Goal: Task Accomplishment & Management: Complete application form

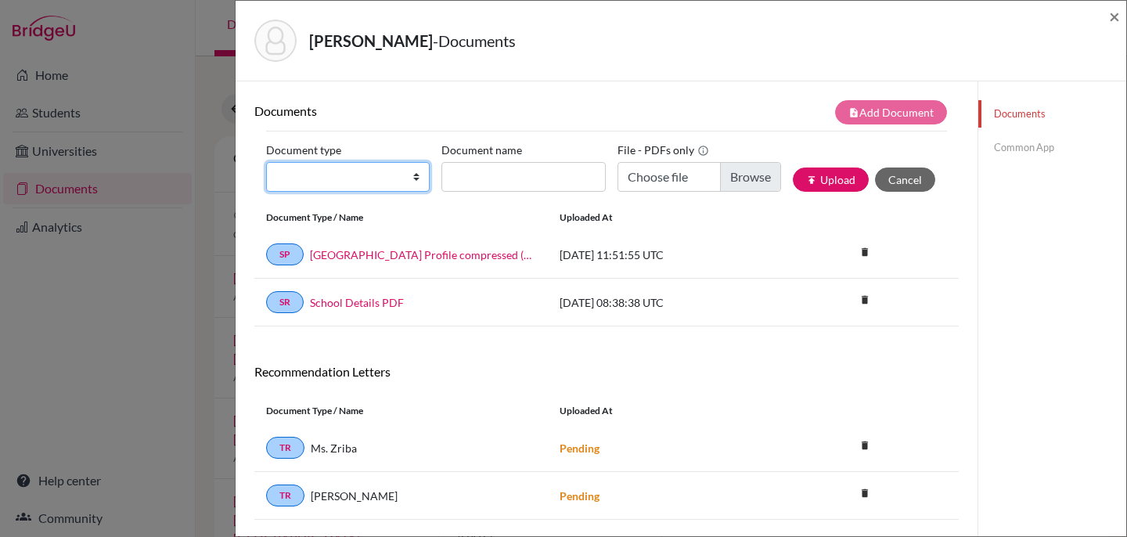
click at [416, 178] on select "Change explanation for Common App reports Counselor recommendation Internationa…" at bounding box center [348, 177] width 164 height 30
select select "5"
click at [266, 162] on select "Change explanation for Common App reports Counselor recommendation Internationa…" at bounding box center [348, 177] width 164 height 30
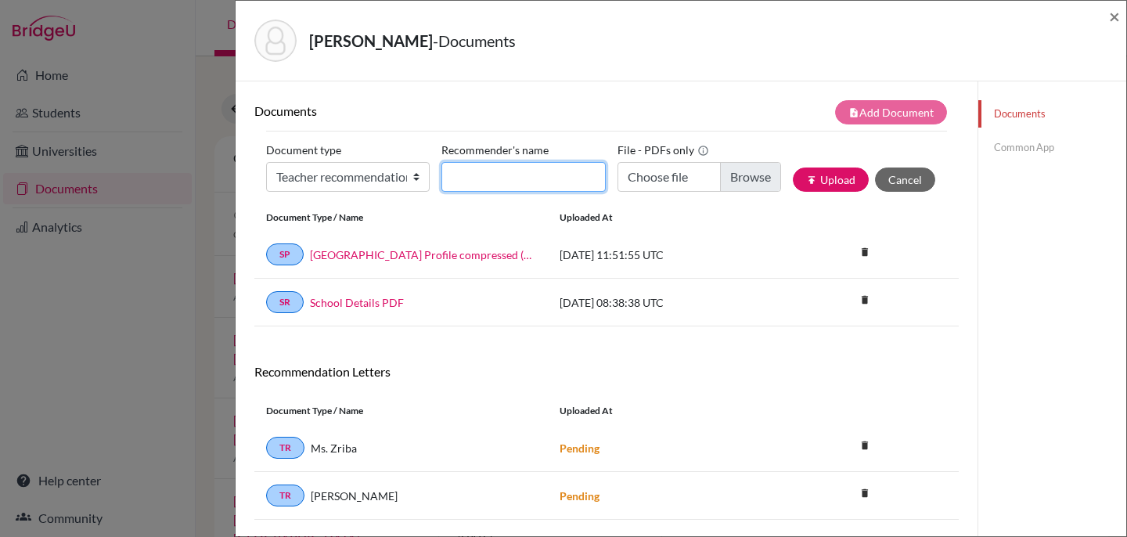
click at [466, 176] on input "Recommender's name" at bounding box center [523, 177] width 164 height 30
type input "Narjess Zriba"
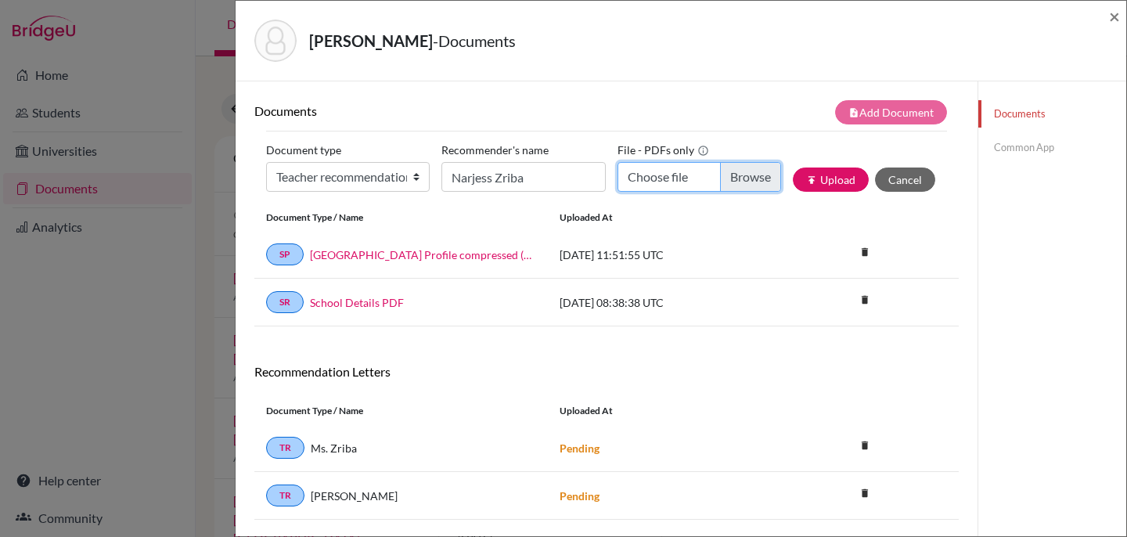
click at [682, 177] on input "Choose file" at bounding box center [700, 177] width 164 height 30
type input "C:\fakepath\Recommendation letter for [PERSON_NAME].pdf"
click at [823, 182] on button "publish Upload" at bounding box center [831, 179] width 76 height 24
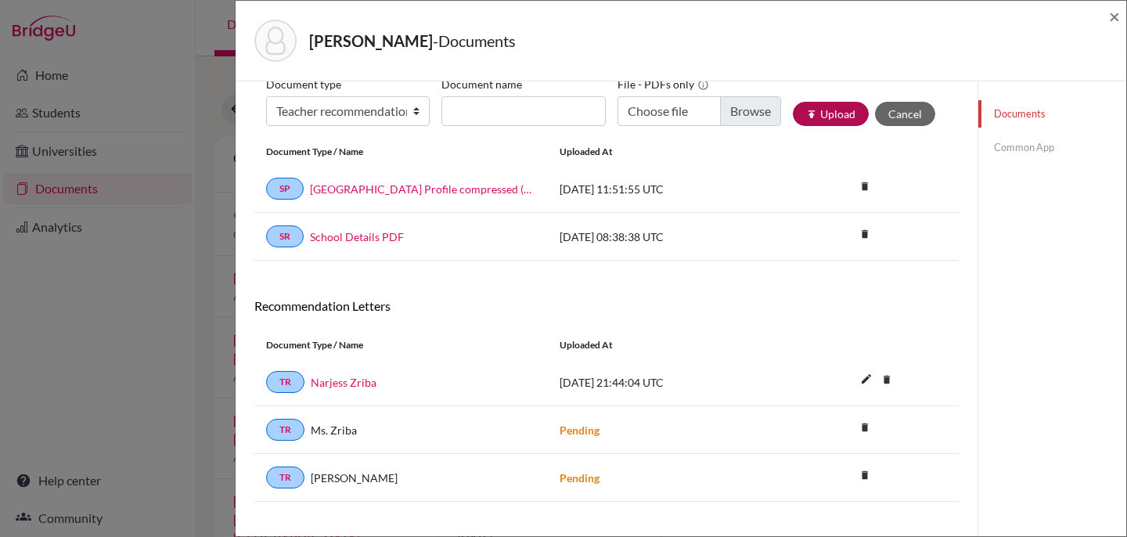
scroll to position [67, 0]
click at [889, 376] on icon "delete" at bounding box center [886, 378] width 23 height 23
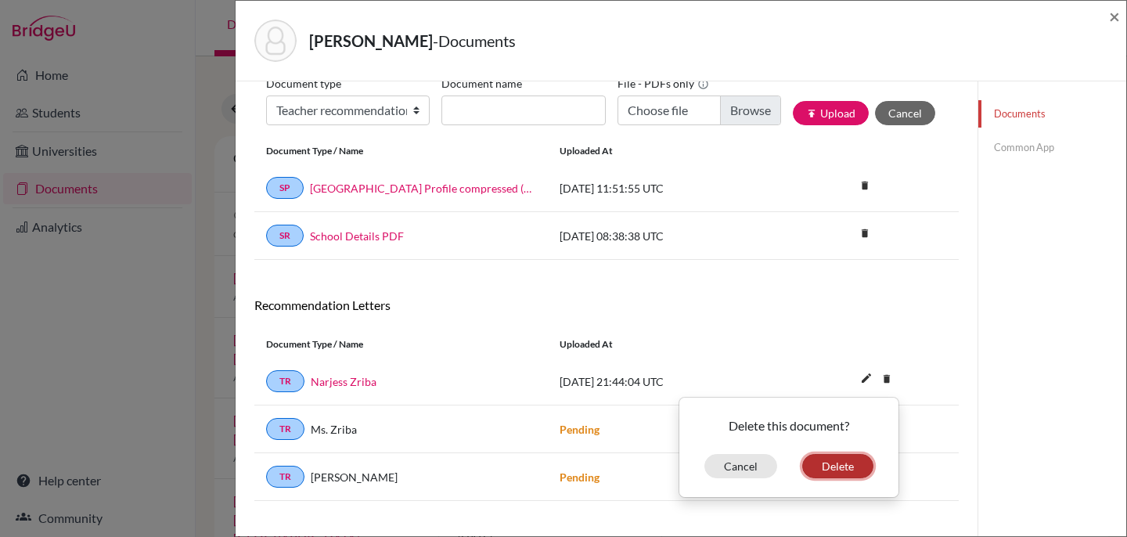
click at [835, 469] on button "Delete" at bounding box center [837, 466] width 71 height 24
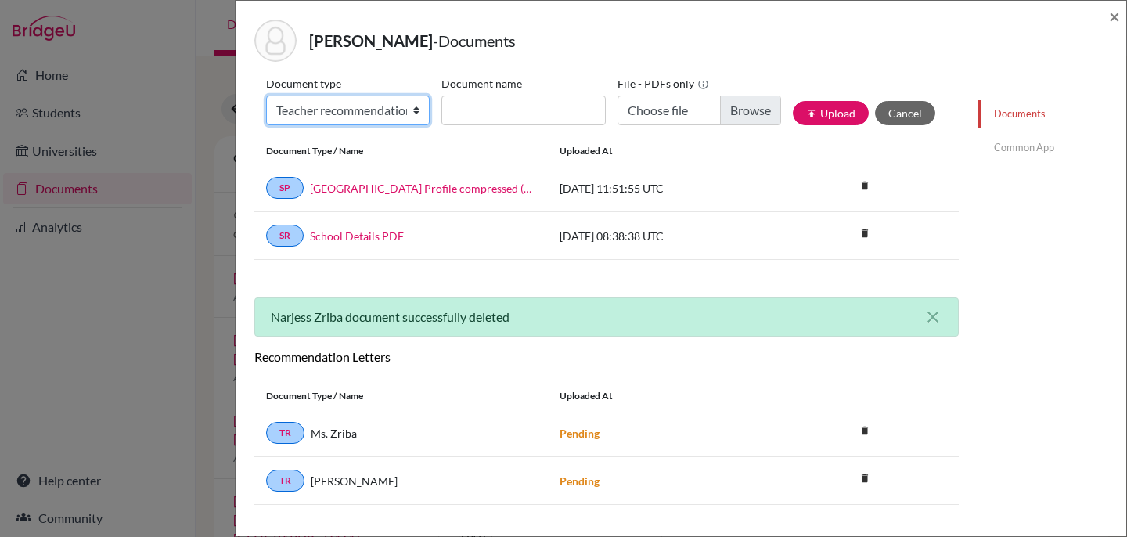
click at [416, 111] on select "Change explanation for Common App reports Counselor recommendation Internationa…" at bounding box center [348, 110] width 164 height 30
select select "5"
click at [266, 95] on select "Change explanation for Common App reports Counselor recommendation Internationa…" at bounding box center [348, 110] width 164 height 30
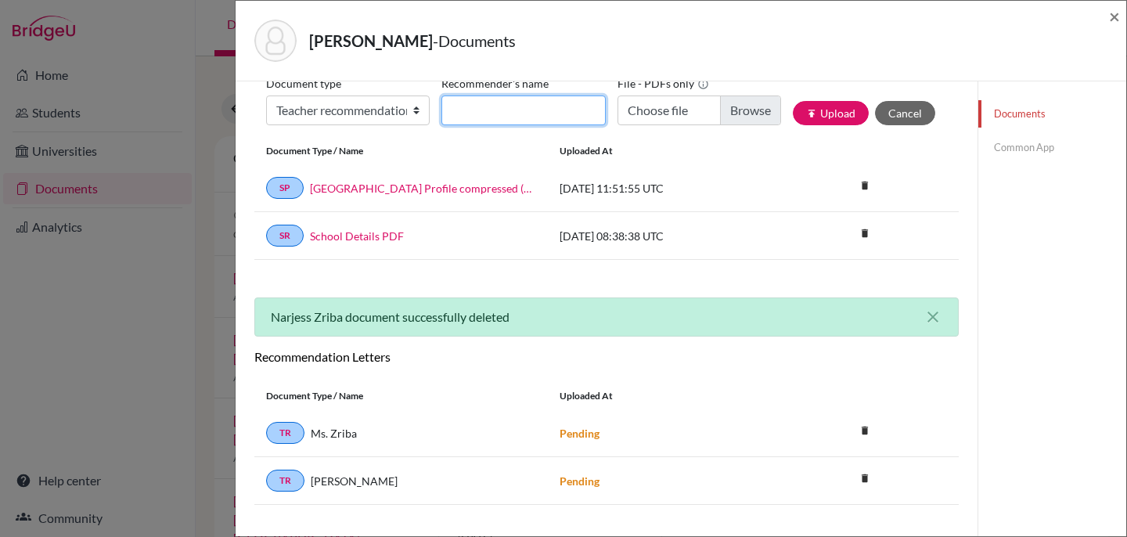
click at [463, 110] on input "Recommender's name" at bounding box center [523, 110] width 164 height 30
type input "Ms. Zriba"
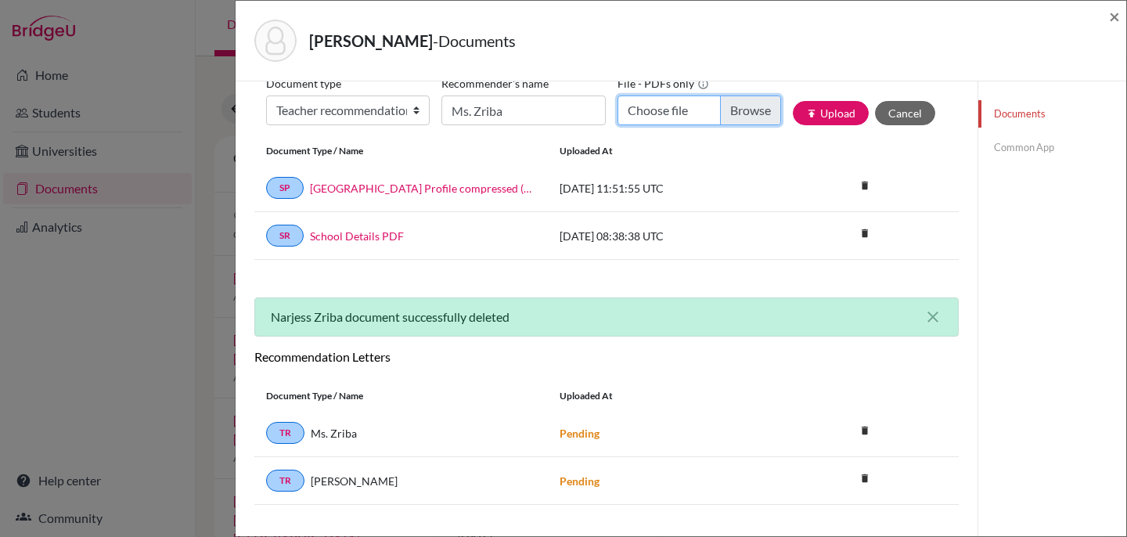
click at [676, 114] on input "Choose file" at bounding box center [700, 110] width 164 height 30
type input "C:\fakepath\Recommendation letter for [PERSON_NAME].pdf"
click at [836, 113] on button "publish Upload" at bounding box center [831, 113] width 76 height 24
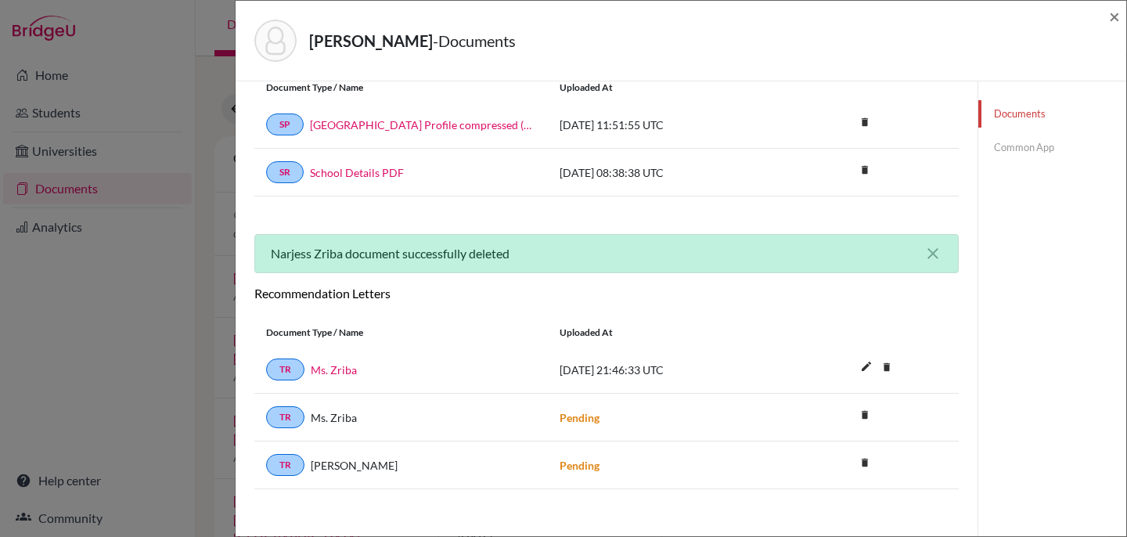
scroll to position [139, 0]
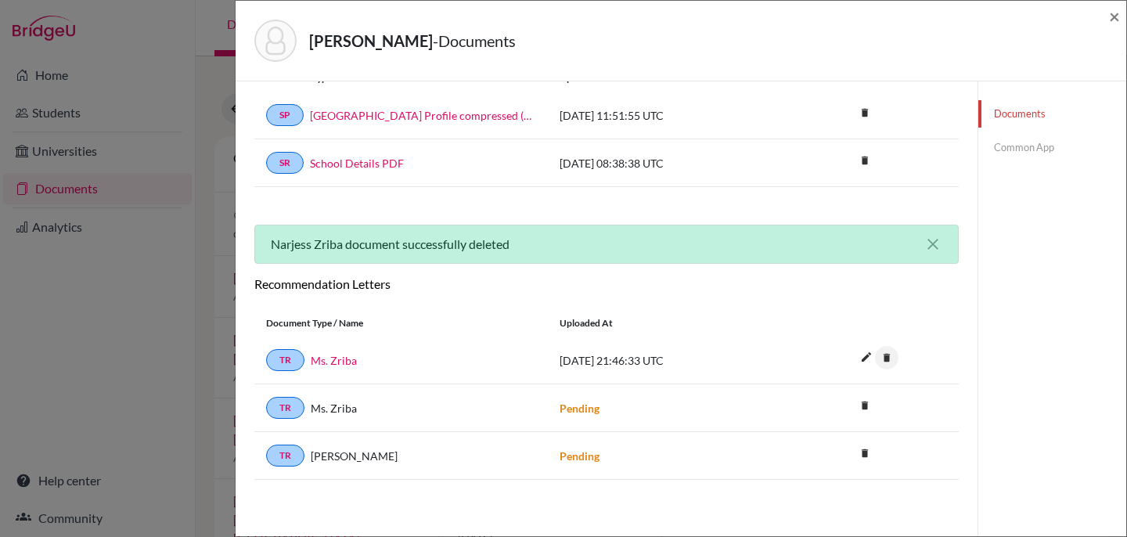
click at [889, 356] on icon "delete" at bounding box center [886, 357] width 23 height 23
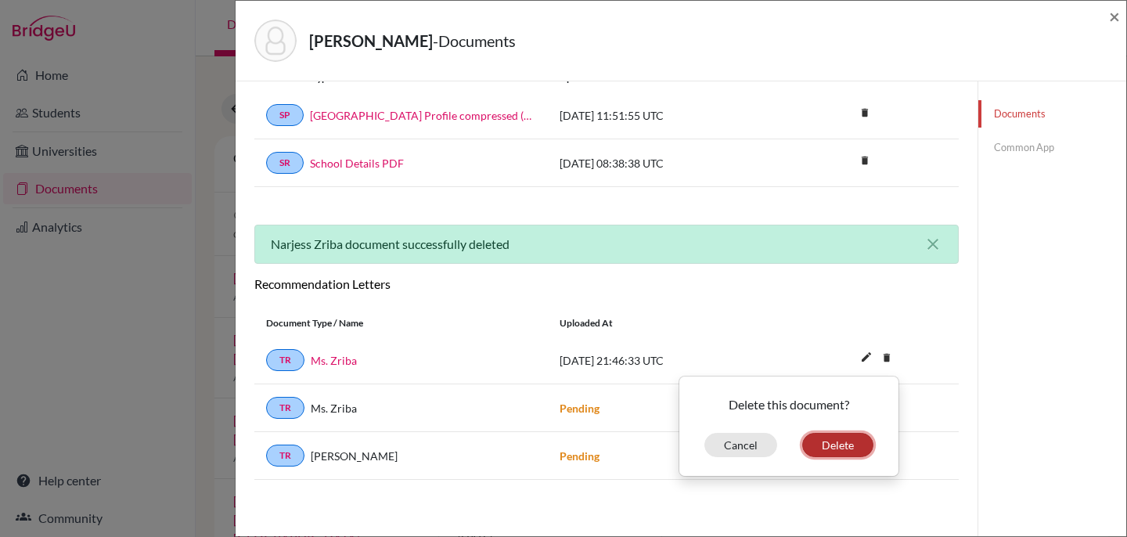
click at [837, 442] on button "Delete" at bounding box center [837, 445] width 71 height 24
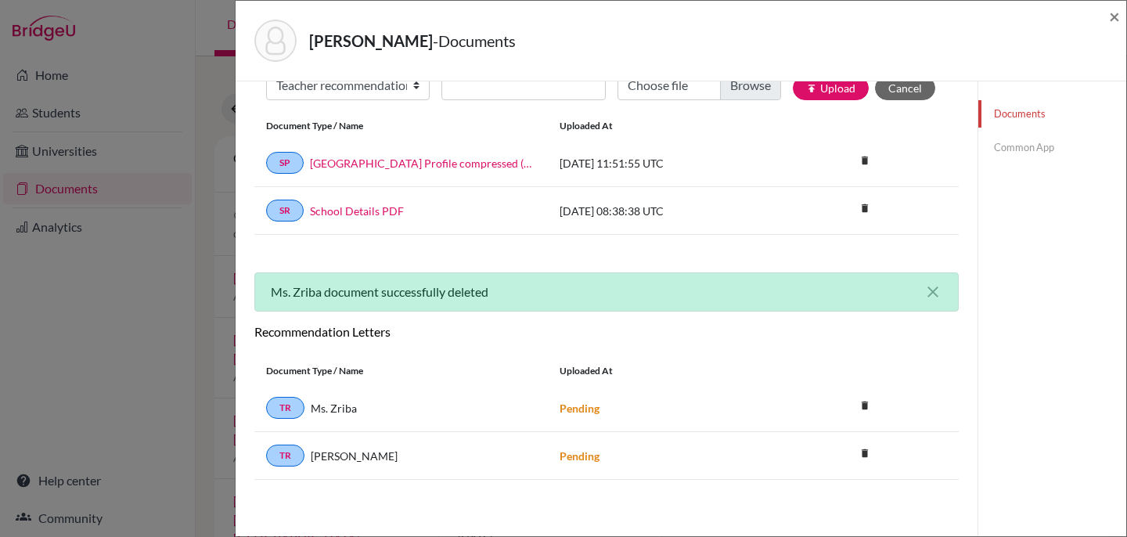
scroll to position [92, 0]
click at [285, 408] on link "TR" at bounding box center [285, 408] width 38 height 22
click at [283, 410] on link "TR" at bounding box center [285, 408] width 38 height 22
click at [288, 405] on link "TR" at bounding box center [285, 408] width 38 height 22
click at [286, 404] on link "TR" at bounding box center [285, 408] width 38 height 22
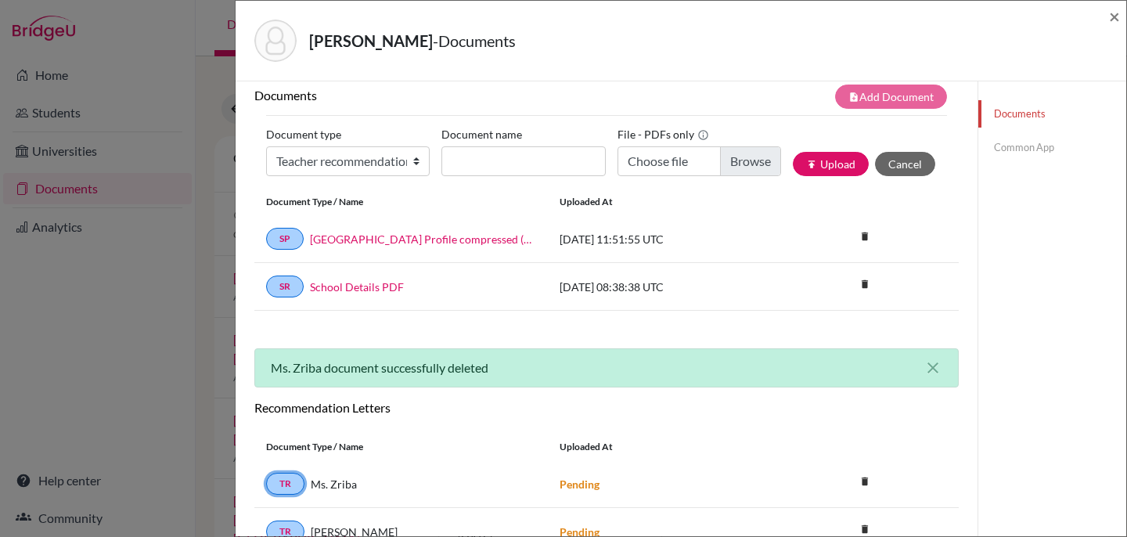
scroll to position [0, 0]
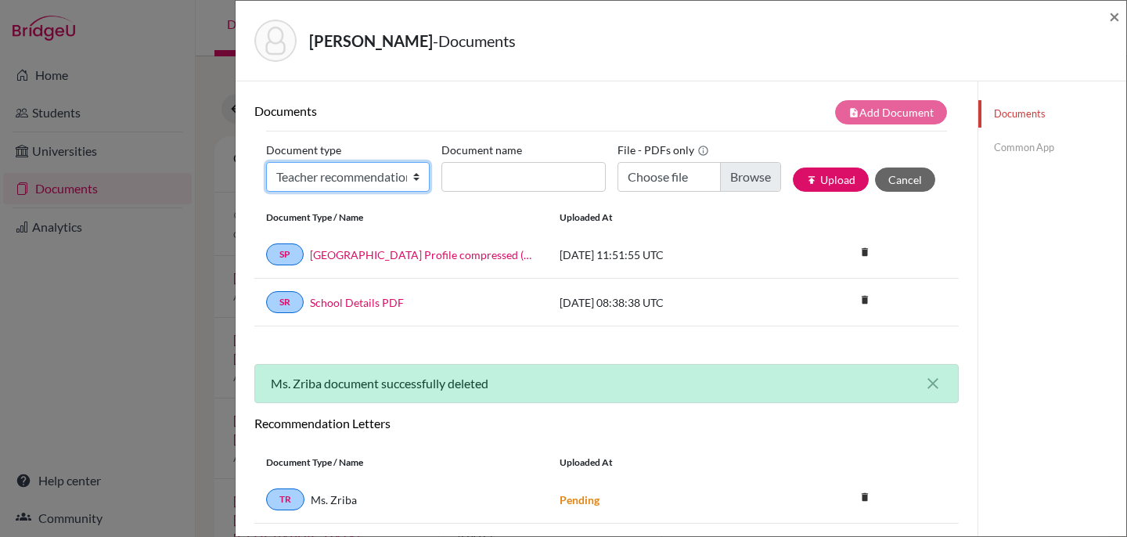
click at [413, 178] on select "Change explanation for Common App reports Counselor recommendation Internationa…" at bounding box center [348, 177] width 164 height 30
select select "5"
click at [266, 162] on select "Change explanation for Common App reports Counselor recommendation Internationa…" at bounding box center [348, 177] width 164 height 30
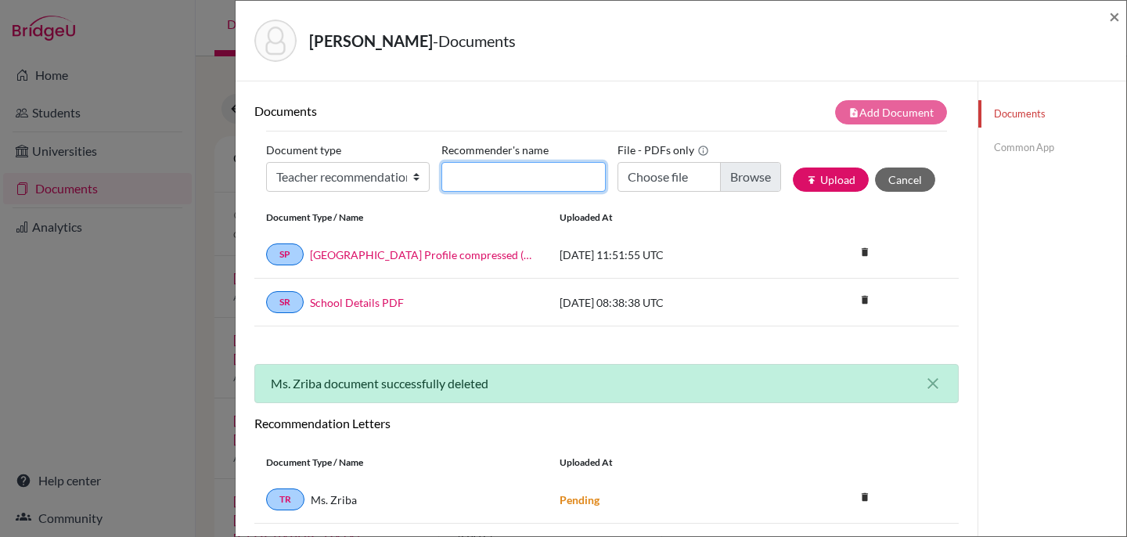
click at [513, 174] on input "Recommender's name" at bounding box center [523, 177] width 164 height 30
type input "Ms. Zriba"
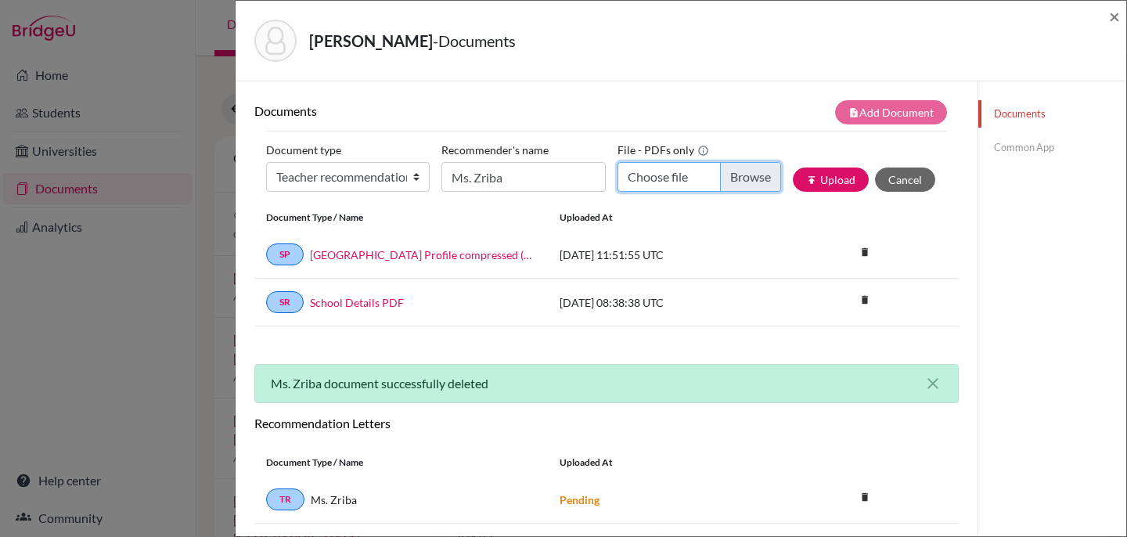
click at [690, 176] on input "Choose file" at bounding box center [700, 177] width 164 height 30
type input "C:\fakepath\Recommendation letter for [PERSON_NAME].pdf"
click at [837, 177] on button "publish Upload" at bounding box center [831, 179] width 76 height 24
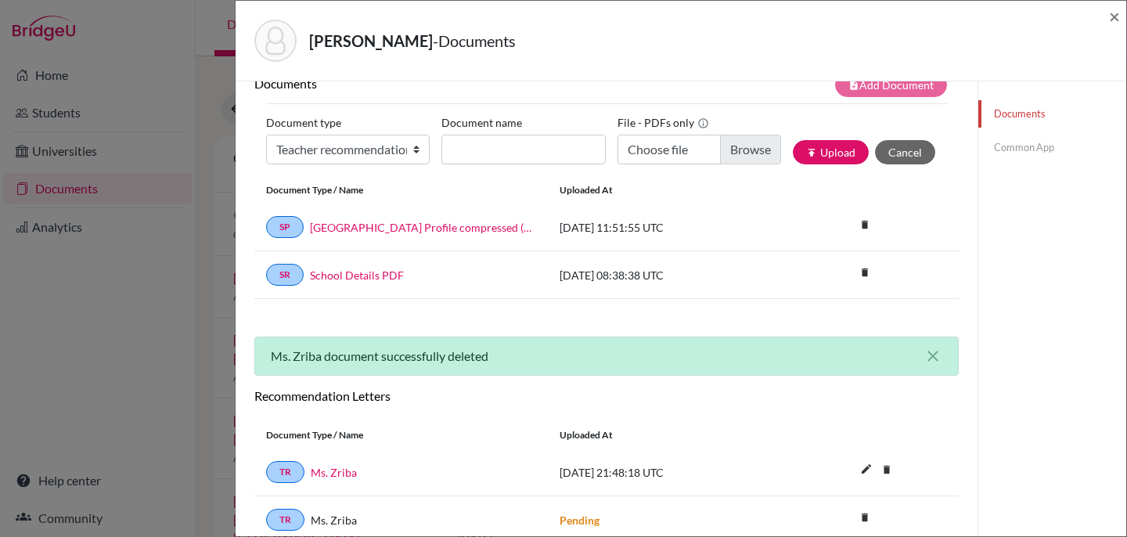
scroll to position [23, 0]
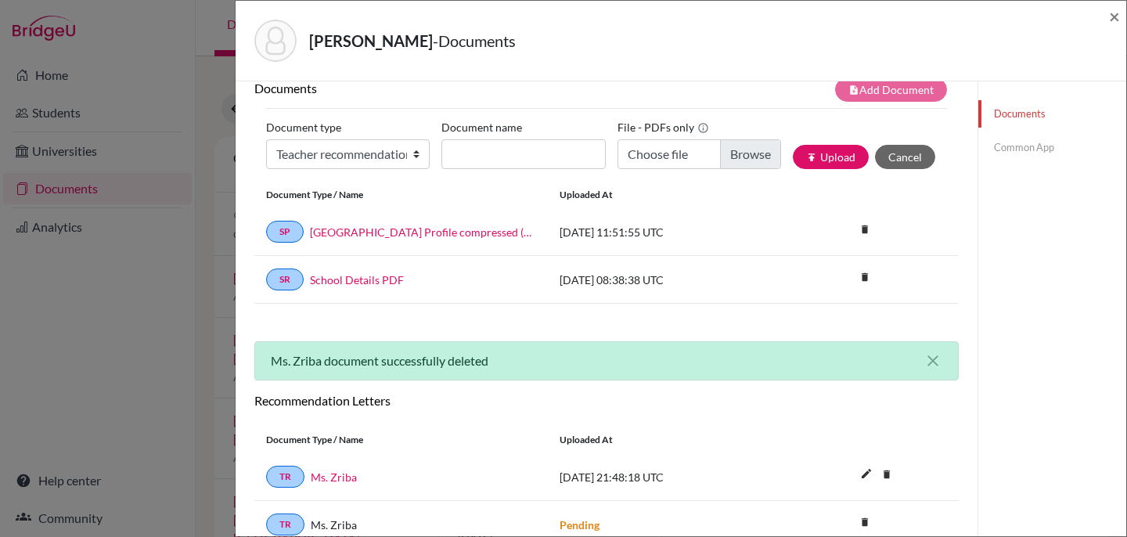
click at [1016, 113] on link "Documents" at bounding box center [1052, 113] width 148 height 27
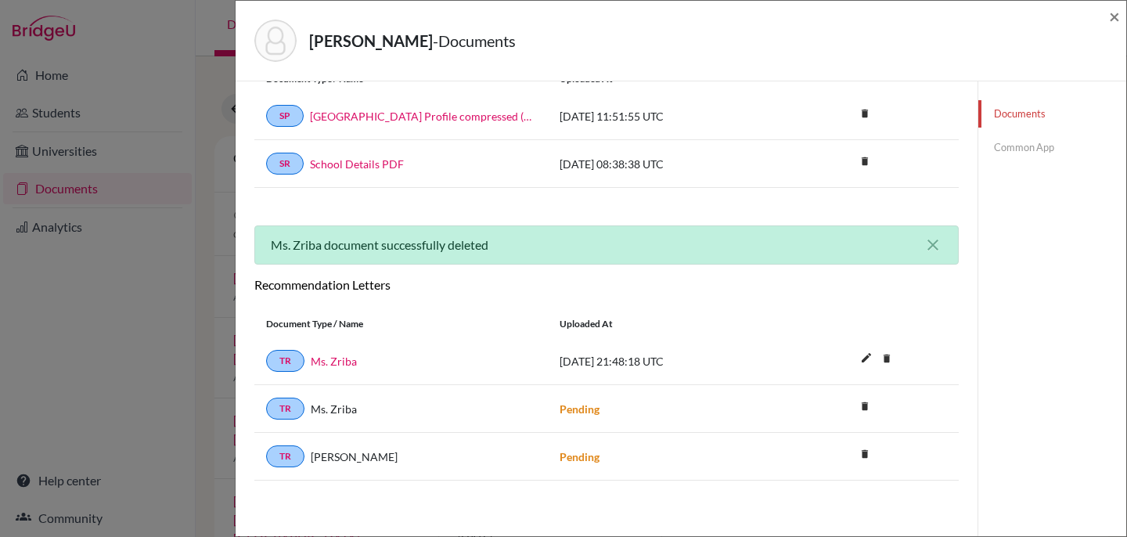
scroll to position [139, 0]
click at [289, 358] on link "TR" at bounding box center [285, 360] width 38 height 22
click at [340, 359] on link "Ms. Zriba" at bounding box center [334, 360] width 46 height 16
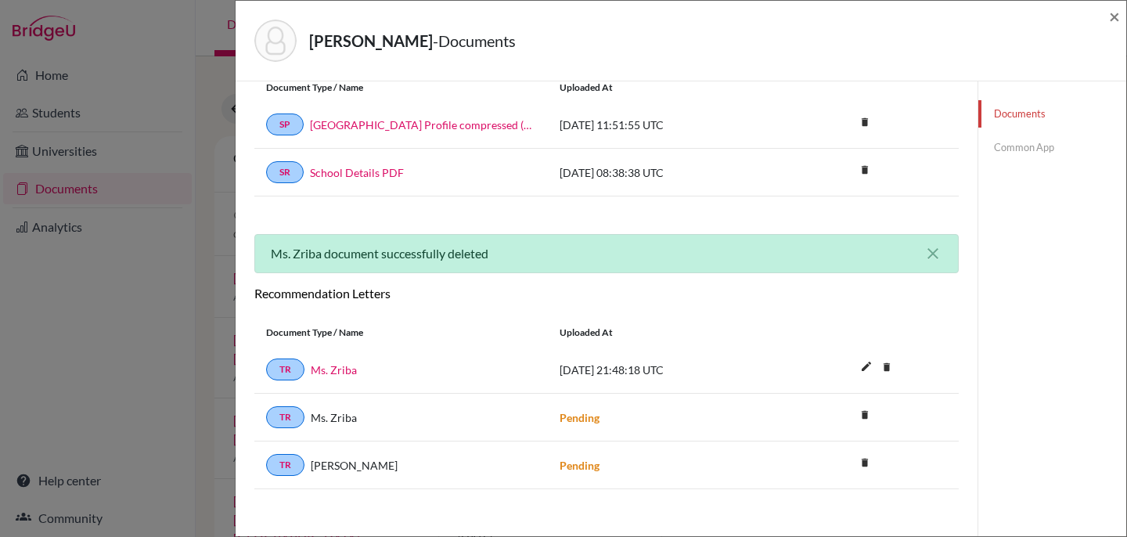
scroll to position [132, 0]
